Goal: Information Seeking & Learning: Learn about a topic

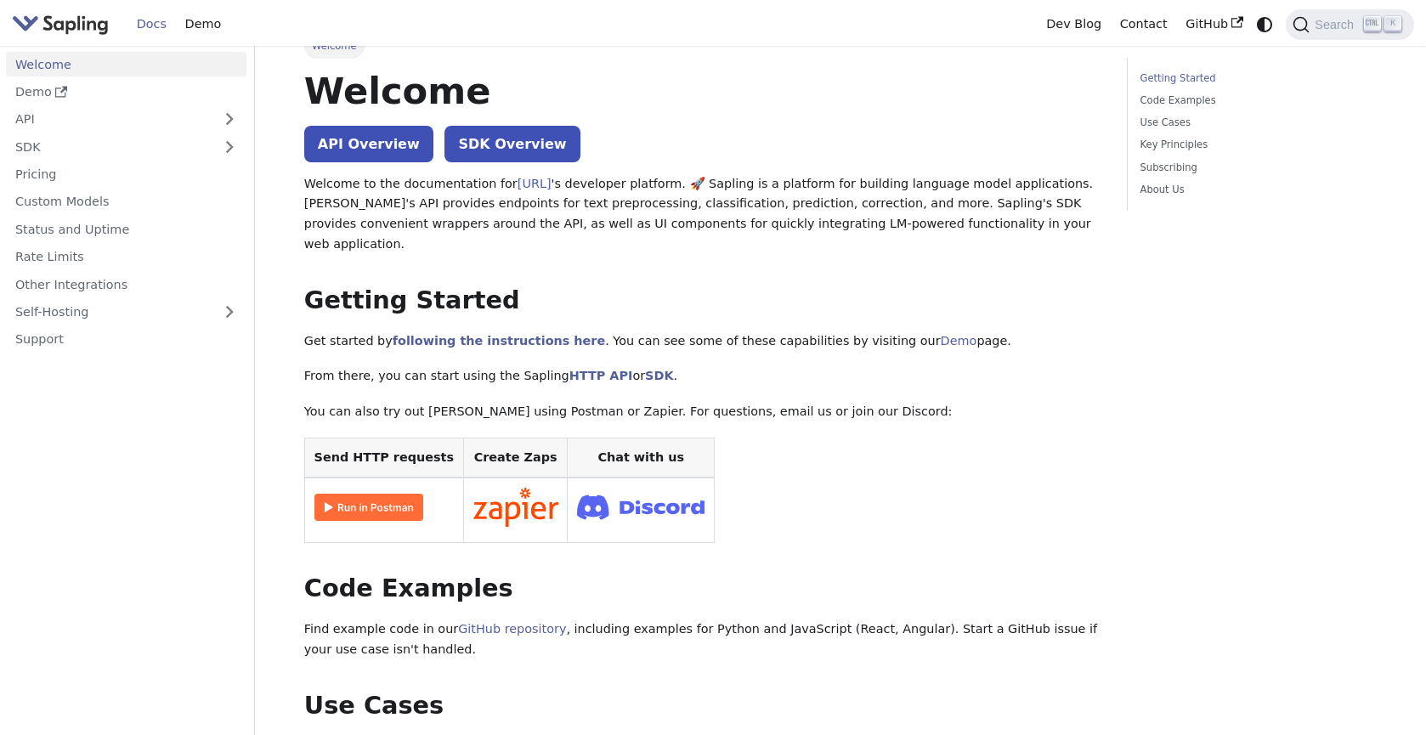
scroll to position [26, 0]
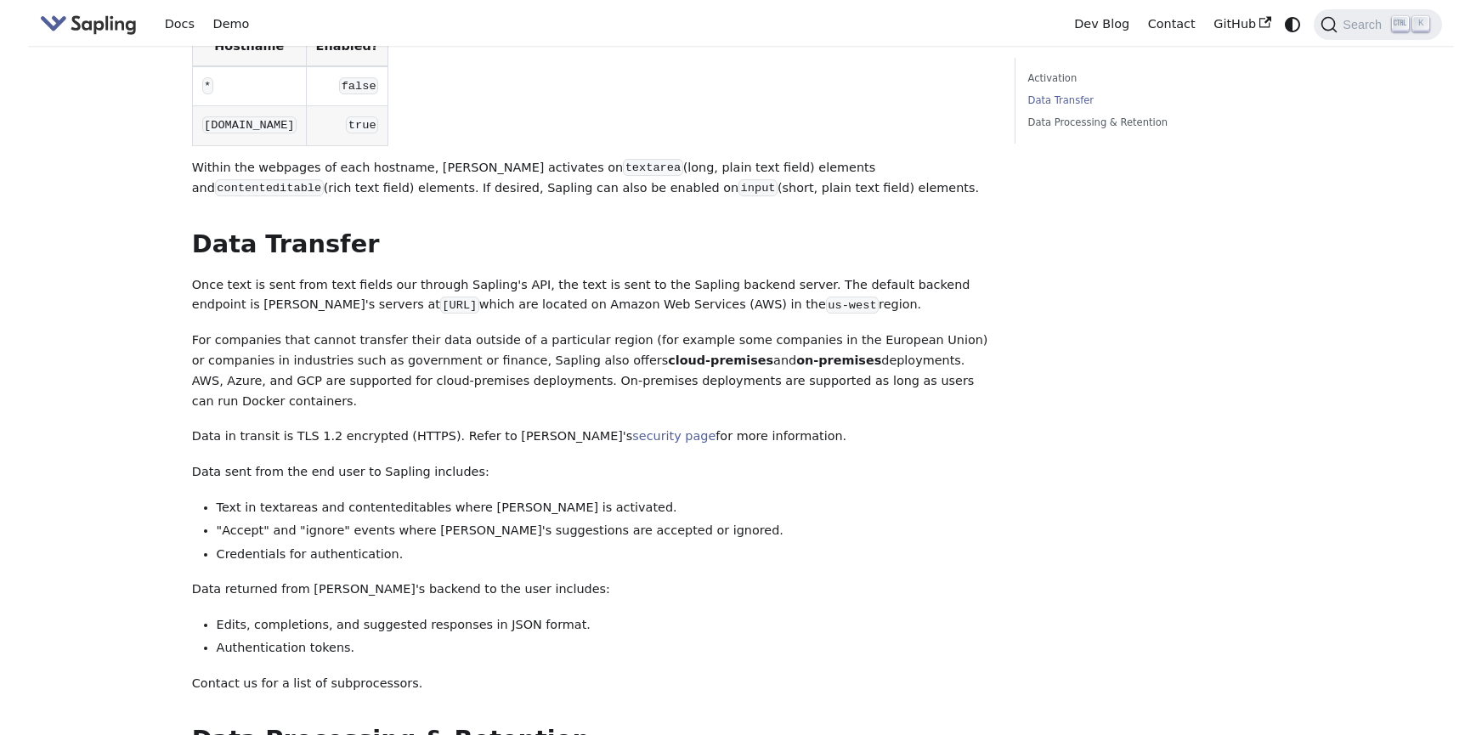
scroll to position [329, 0]
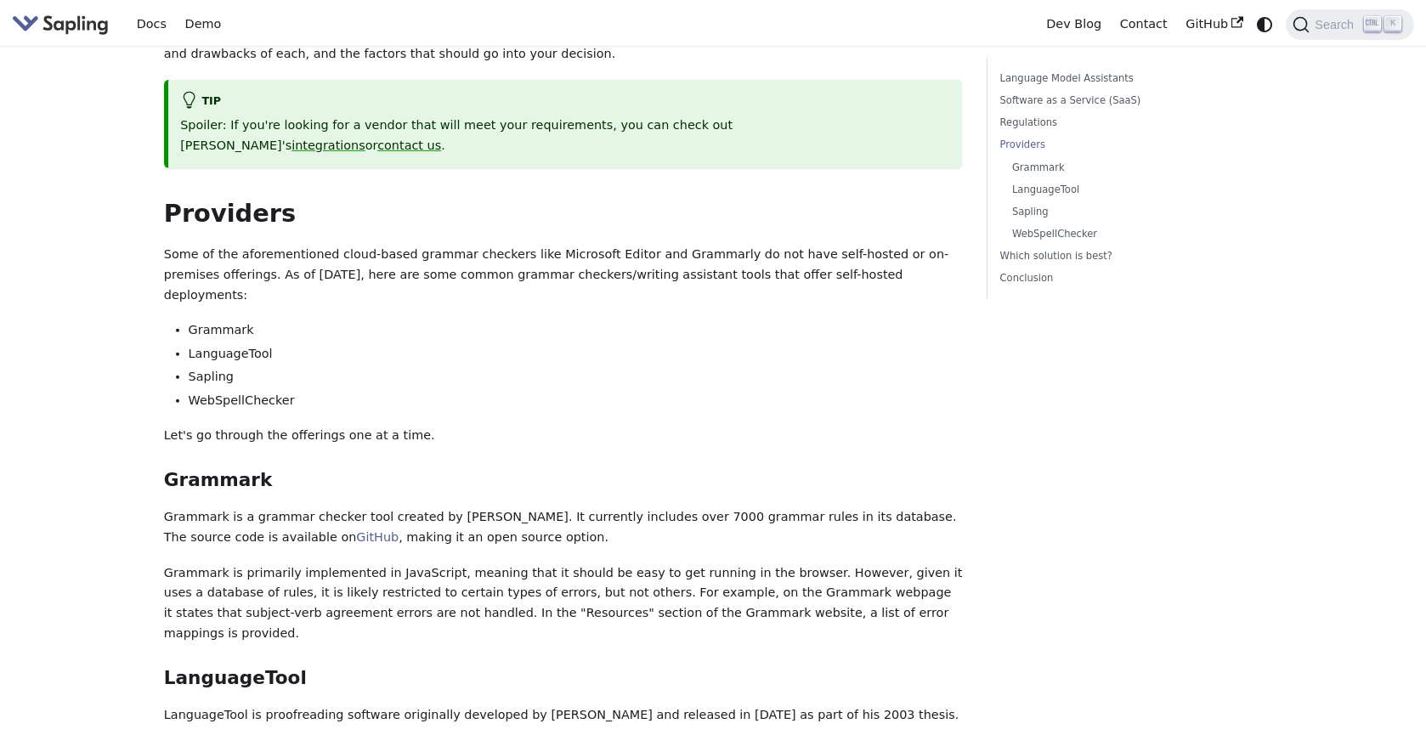
scroll to position [1369, 0]
